Goal: Transaction & Acquisition: Purchase product/service

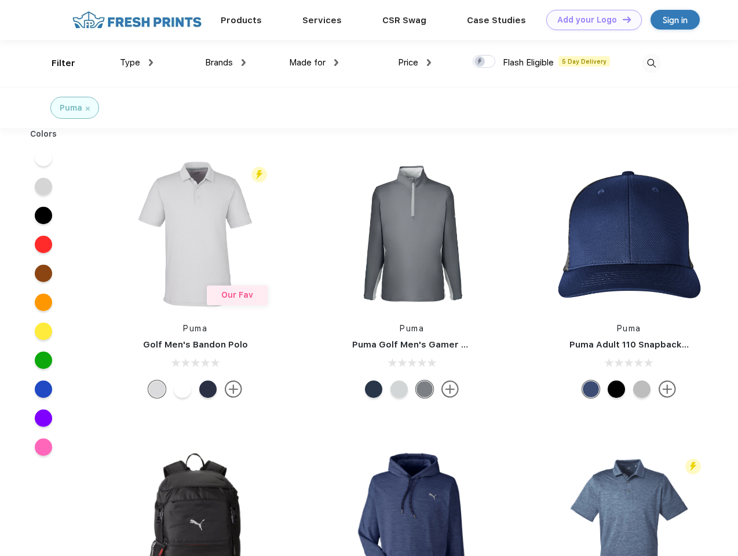
click at [590, 20] on link "Add your Logo Design Tool" at bounding box center [594, 20] width 96 height 20
click at [0, 0] on div "Design Tool" at bounding box center [0, 0] width 0 height 0
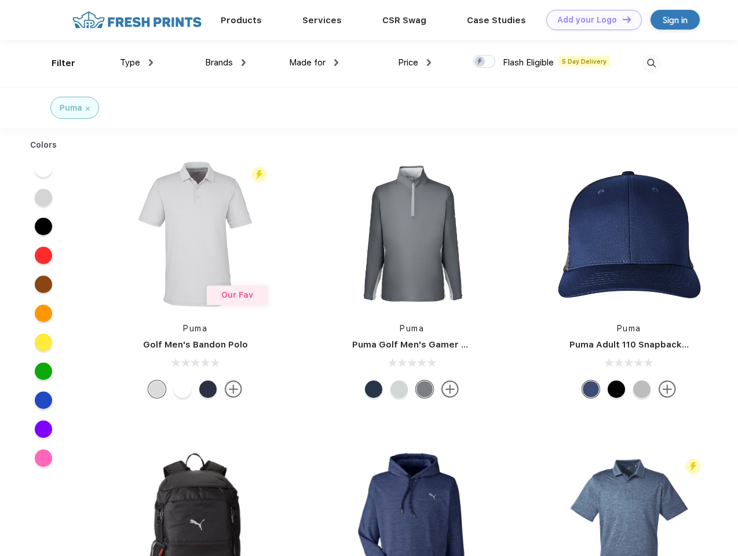
click at [622, 19] on link "Add your Logo Design Tool" at bounding box center [594, 20] width 96 height 20
click at [56, 63] on div "Filter" at bounding box center [64, 63] width 24 height 13
click at [137, 63] on span "Type" at bounding box center [130, 62] width 20 height 10
click at [225, 63] on span "Brands" at bounding box center [219, 62] width 28 height 10
click at [314, 63] on span "Made for" at bounding box center [307, 62] width 36 height 10
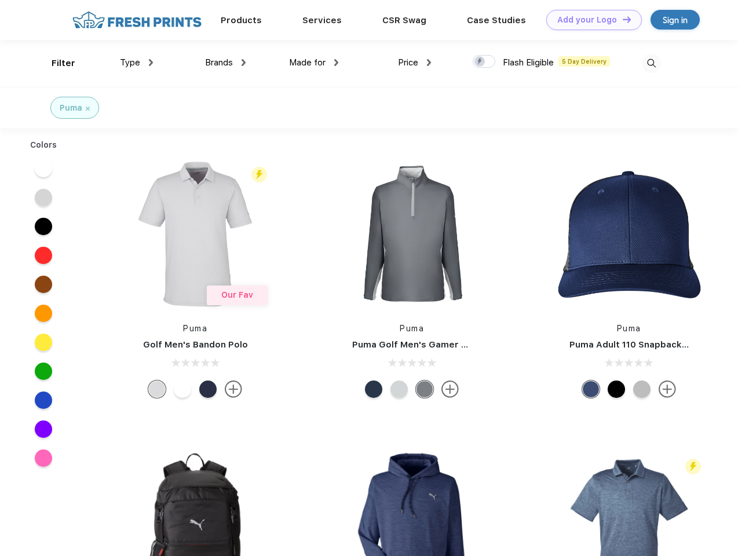
click at [415, 63] on span "Price" at bounding box center [408, 62] width 20 height 10
click at [484, 62] on div at bounding box center [484, 61] width 23 height 13
click at [480, 62] on input "checkbox" at bounding box center [477, 58] width 8 height 8
click at [651, 63] on img at bounding box center [651, 63] width 19 height 19
